Goal: Task Accomplishment & Management: Use online tool/utility

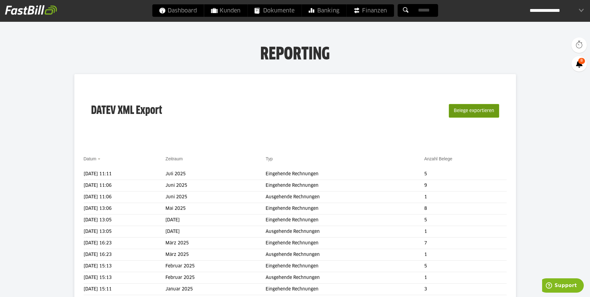
click at [462, 113] on button "Belege exportieren" at bounding box center [474, 111] width 50 height 14
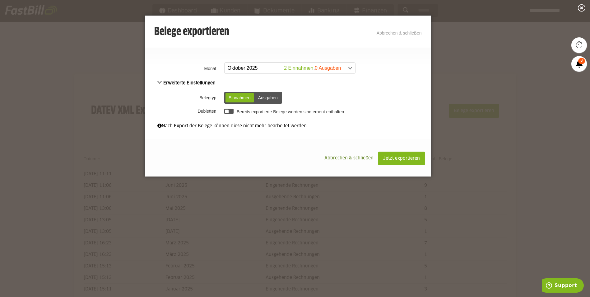
click at [245, 98] on div "Einnahmen" at bounding box center [239, 97] width 28 height 9
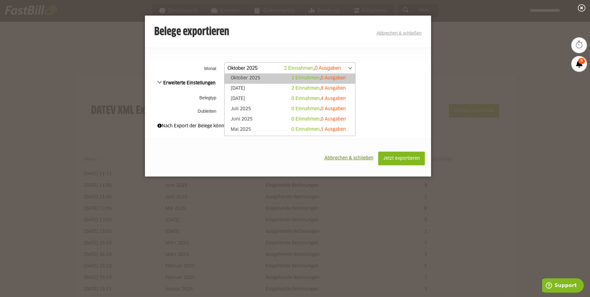
click at [264, 67] on span at bounding box center [286, 67] width 131 height 11
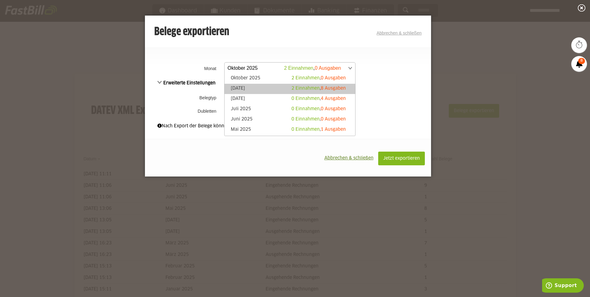
click at [255, 87] on link "September 2025 2 Einnahmen , 8 Ausgaben" at bounding box center [290, 88] width 124 height 7
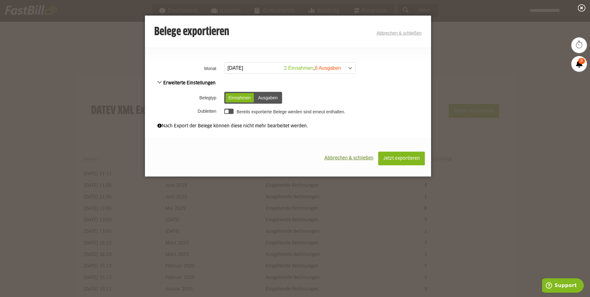
click at [243, 97] on div "Einnahmen" at bounding box center [239, 97] width 28 height 9
click at [231, 111] on div at bounding box center [229, 110] width 10 height 5
click at [398, 155] on button "Jetzt exportieren" at bounding box center [401, 158] width 47 height 14
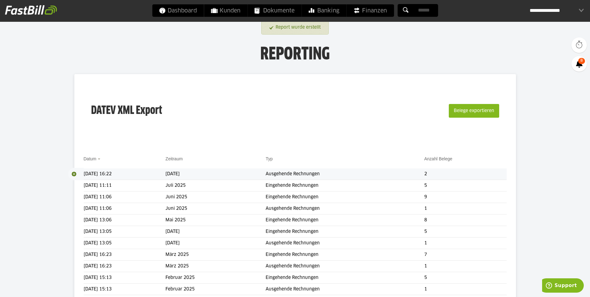
drag, startPoint x: 104, startPoint y: 172, endPoint x: 121, endPoint y: 169, distance: 16.5
click at [105, 172] on td "07.10.2025 16:22" at bounding box center [125, 174] width 82 height 12
click at [74, 173] on span at bounding box center [76, 174] width 16 height 12
click at [82, 181] on link "Download" at bounding box center [84, 181] width 33 height 7
click at [40, 114] on body "Dashboard Kunden Dokumente Banking Finanzen Add-ons" at bounding box center [295, 275] width 590 height 550
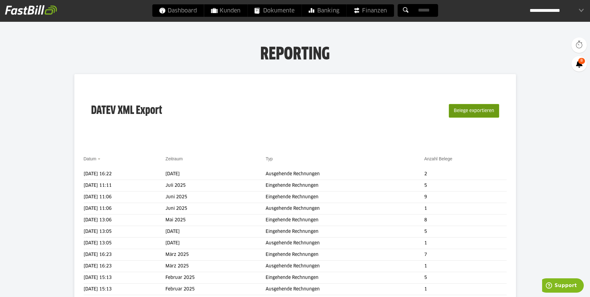
click at [471, 110] on button "Belege exportieren" at bounding box center [474, 111] width 50 height 14
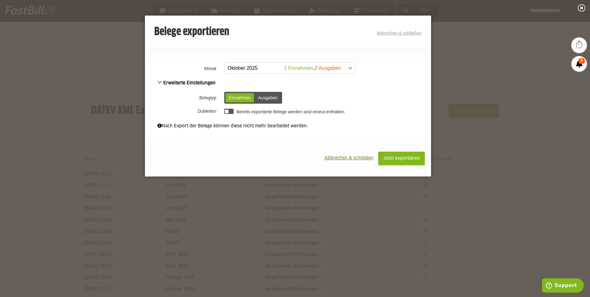
click at [246, 97] on div "Einnahmen" at bounding box center [239, 97] width 28 height 9
click at [265, 97] on div "Ausgaben" at bounding box center [268, 97] width 26 height 9
click at [276, 70] on span at bounding box center [286, 67] width 131 height 11
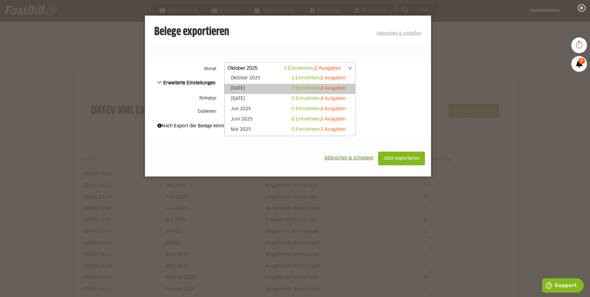
click at [265, 88] on link "September 2025 2 Einnahmen , 8 Ausgaben" at bounding box center [290, 88] width 124 height 7
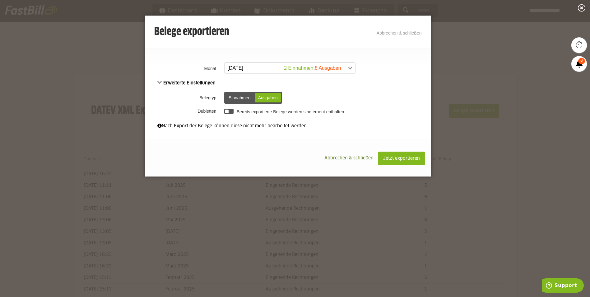
click at [229, 112] on div at bounding box center [229, 110] width 10 height 5
click at [405, 155] on button "Jetzt exportieren" at bounding box center [401, 158] width 47 height 14
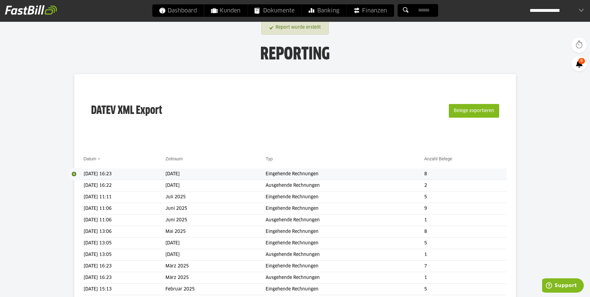
click at [74, 173] on span at bounding box center [76, 174] width 16 height 12
click at [86, 183] on link "Download" at bounding box center [84, 181] width 33 height 7
click at [365, 63] on body "Dashboard Kunden Dokumente Banking Finanzen Add-ons" at bounding box center [295, 280] width 590 height 561
click at [460, 107] on button "Belege exportieren" at bounding box center [474, 111] width 50 height 14
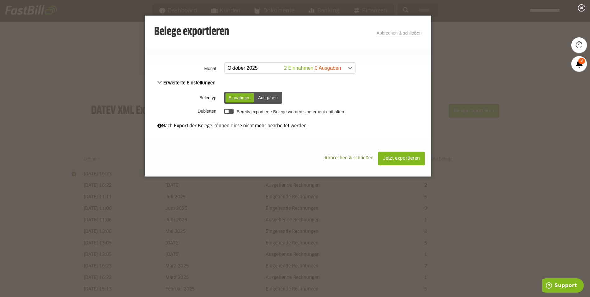
click at [260, 73] on span at bounding box center [286, 67] width 131 height 11
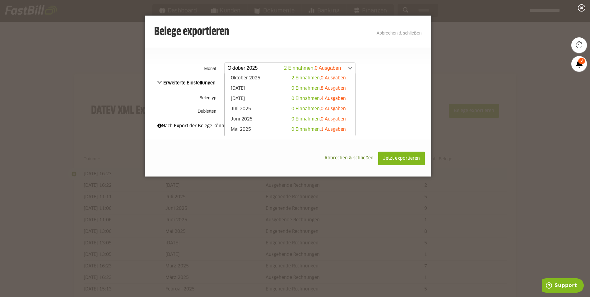
click at [252, 97] on link "August 2025 0 Einnahmen , 4 Ausgaben" at bounding box center [290, 98] width 124 height 7
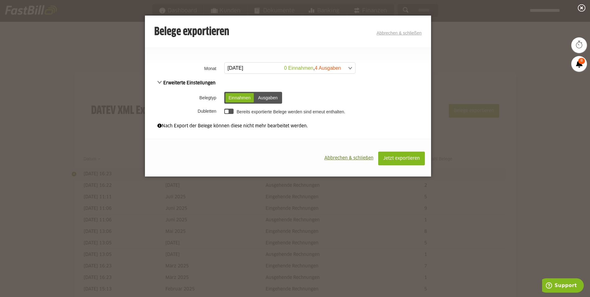
click at [245, 94] on div "Einnahmen" at bounding box center [239, 97] width 28 height 9
click at [228, 109] on div at bounding box center [227, 111] width 4 height 4
click at [389, 158] on span "Jetzt exportieren" at bounding box center [401, 158] width 37 height 4
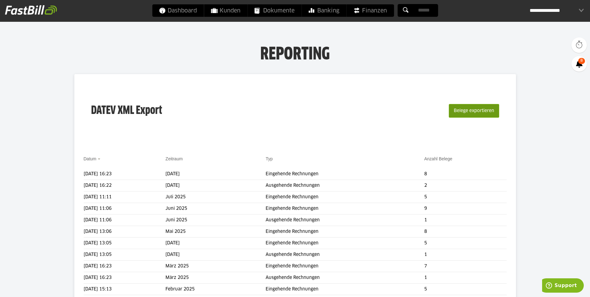
click at [474, 114] on button "Belege exportieren" at bounding box center [474, 111] width 50 height 14
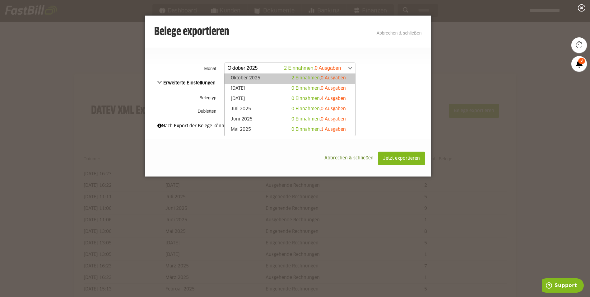
click at [276, 68] on span at bounding box center [286, 67] width 131 height 11
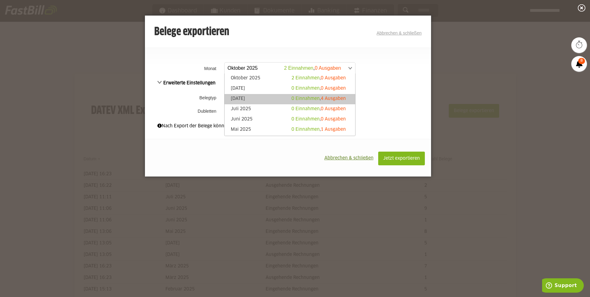
click at [252, 96] on link "August 2025 0 Einnahmen , 4 Ausgaben" at bounding box center [290, 98] width 124 height 7
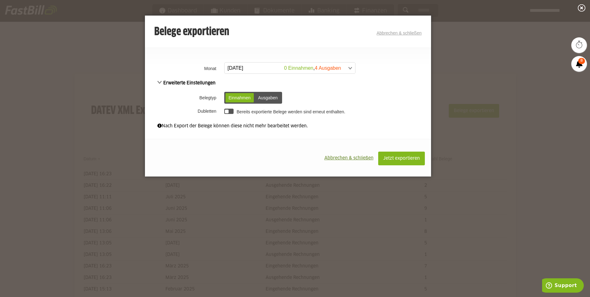
click at [265, 100] on div "Ausgaben" at bounding box center [268, 97] width 26 height 9
click at [229, 111] on div at bounding box center [229, 110] width 10 height 5
click at [415, 159] on span "Jetzt exportieren" at bounding box center [401, 158] width 37 height 4
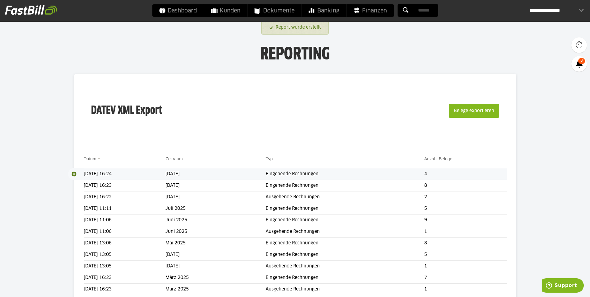
click at [76, 174] on span at bounding box center [76, 174] width 16 height 12
drag, startPoint x: 80, startPoint y: 182, endPoint x: 87, endPoint y: 180, distance: 7.4
click at [80, 182] on link "Download" at bounding box center [84, 181] width 33 height 7
drag, startPoint x: 276, startPoint y: 12, endPoint x: 283, endPoint y: 16, distance: 7.5
click at [276, 12] on span "Dokumente" at bounding box center [274, 10] width 40 height 12
